Goal: Task Accomplishment & Management: Manage account settings

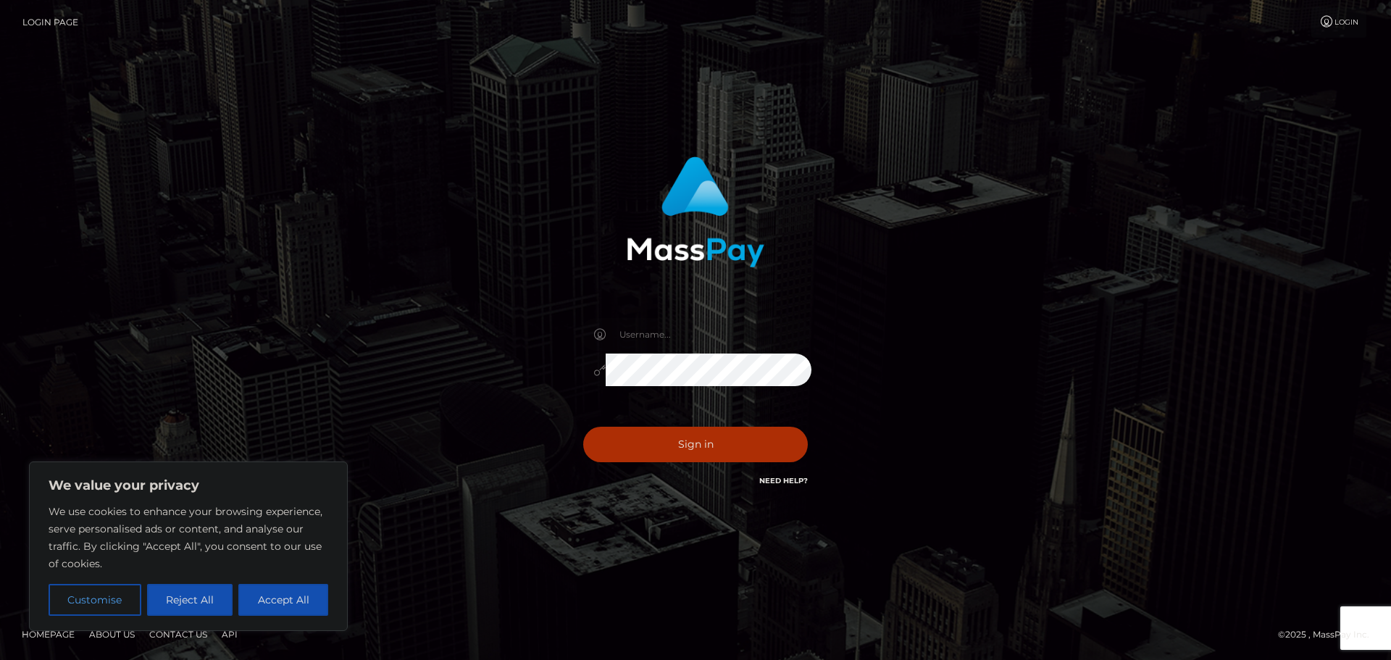
click at [796, 504] on form at bounding box center [696, 330] width 380 height 369
click at [267, 593] on button "Accept All" at bounding box center [283, 600] width 90 height 32
checkbox input "true"
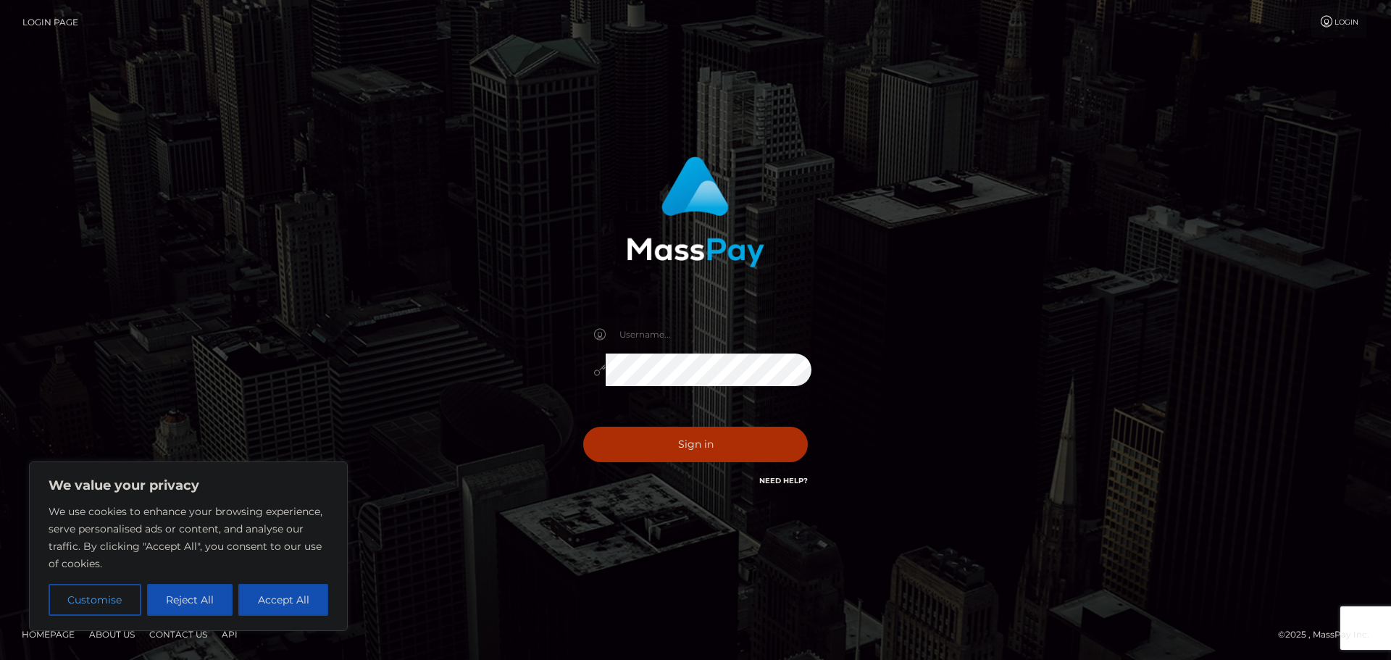
checkbox input "true"
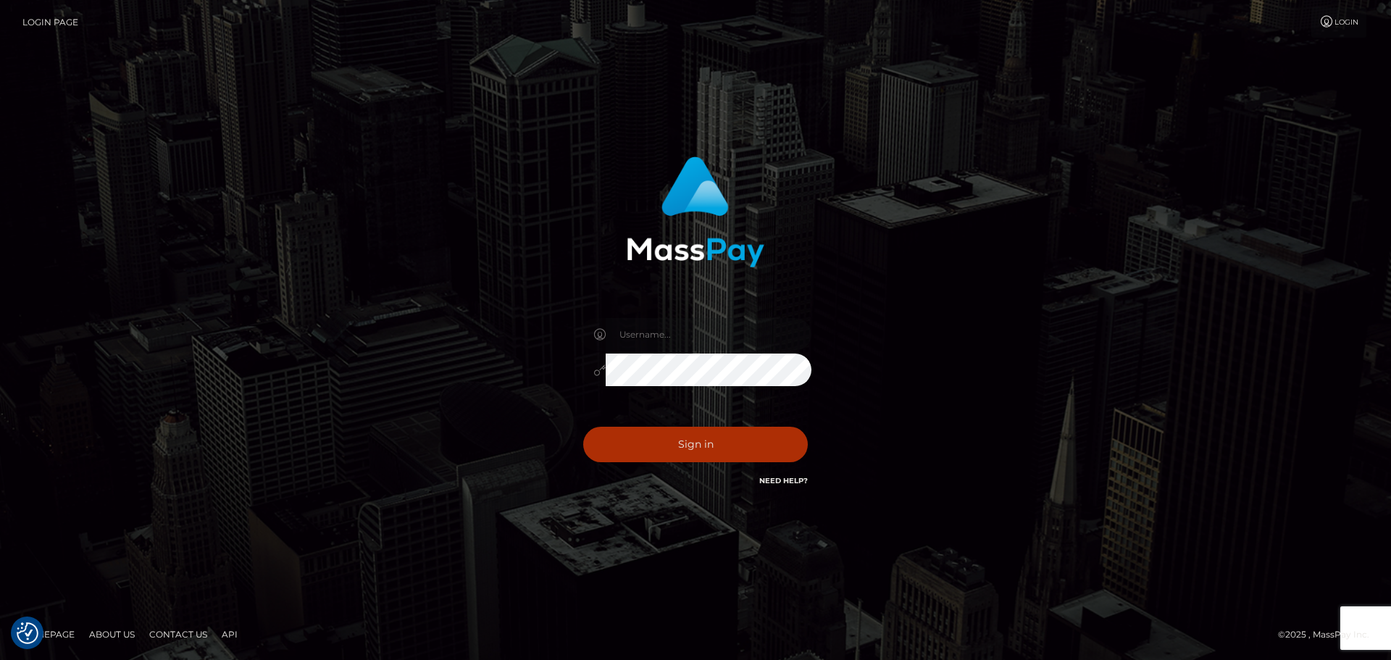
click at [621, 340] on input "text" at bounding box center [709, 334] width 206 height 33
click at [575, 487] on div "Sign in" at bounding box center [696, 323] width 380 height 354
click at [783, 481] on link "Need Help?" at bounding box center [783, 480] width 49 height 9
click at [1336, 10] on link "Login" at bounding box center [1338, 22] width 55 height 30
click at [674, 438] on button "Sign in" at bounding box center [695, 445] width 225 height 36
